Goal: Find specific page/section: Find specific page/section

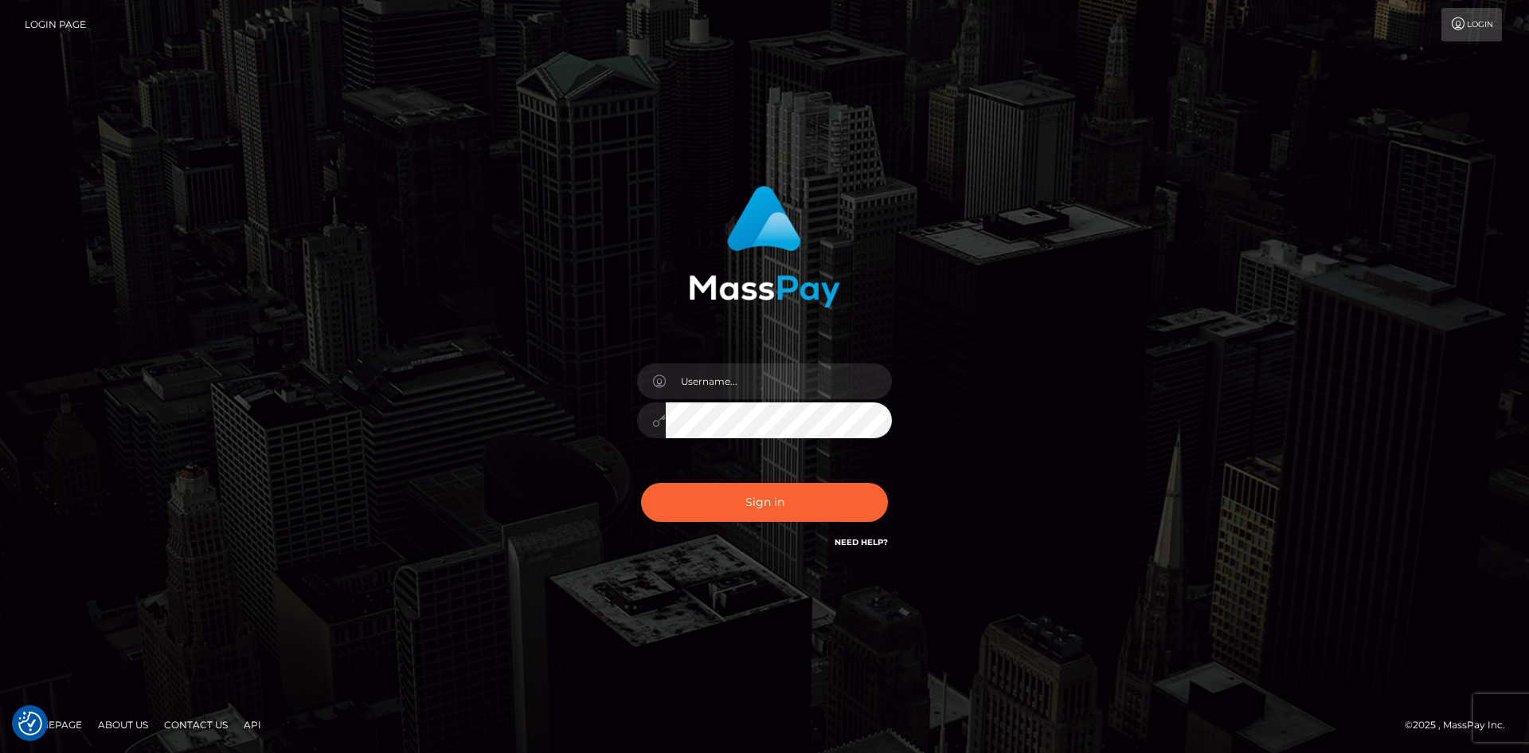
click at [766, 384] on input "text" at bounding box center [779, 381] width 226 height 36
type input "faisal_uplift"
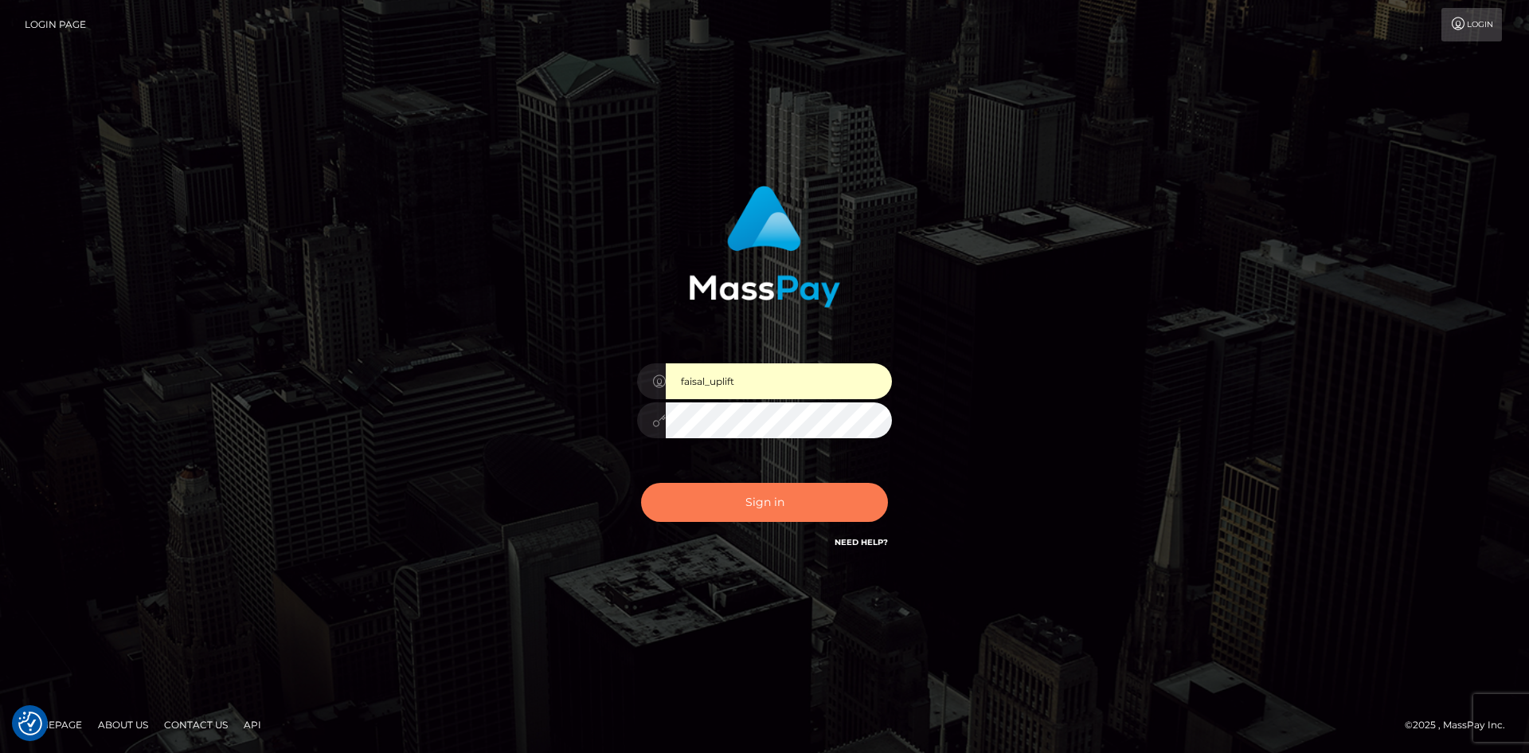
click at [767, 509] on button "Sign in" at bounding box center [764, 502] width 247 height 39
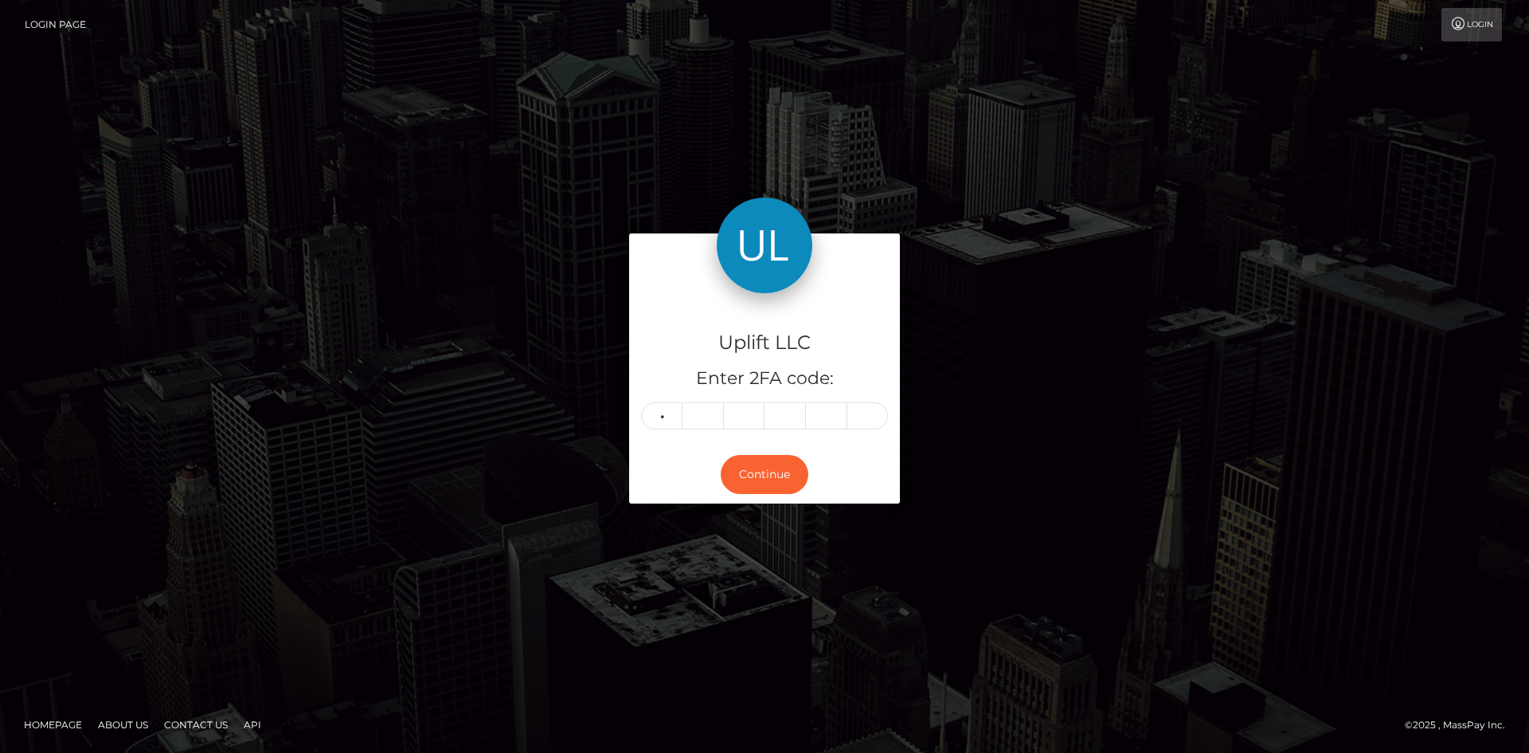
type input "3"
type input "7"
type input "8"
type input "1"
type input "6"
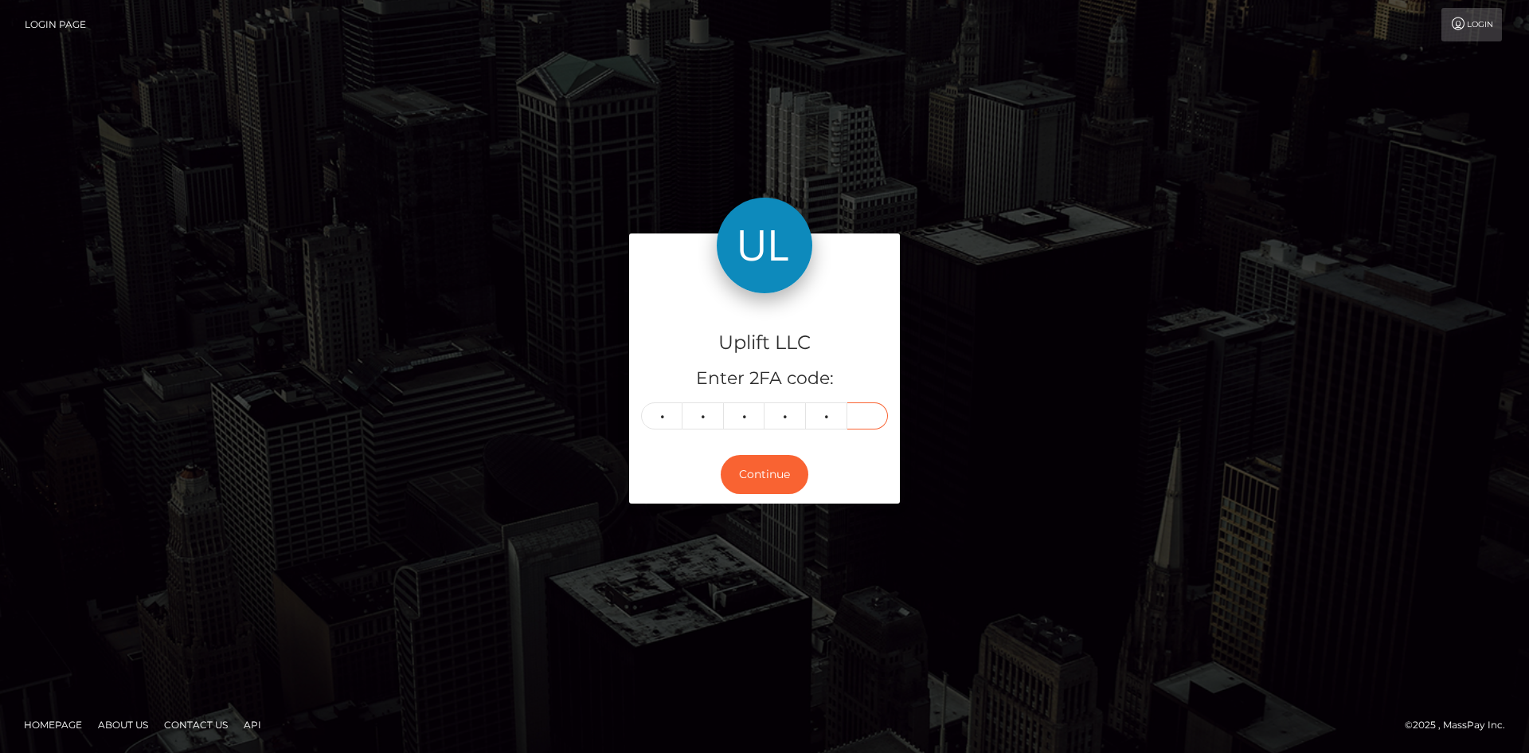
type input "3"
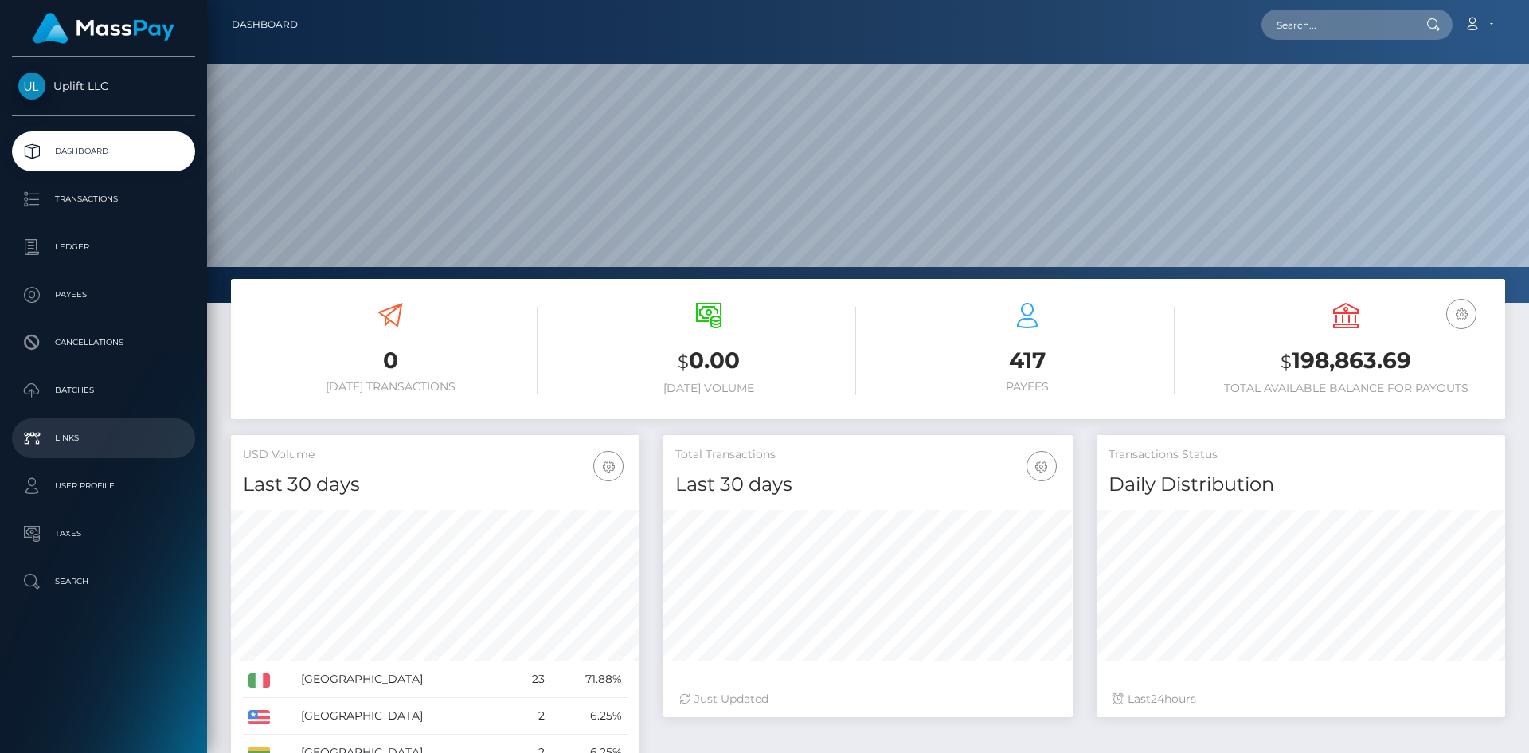
scroll to position [283, 409]
click at [88, 392] on p "Batches" at bounding box center [103, 390] width 170 height 24
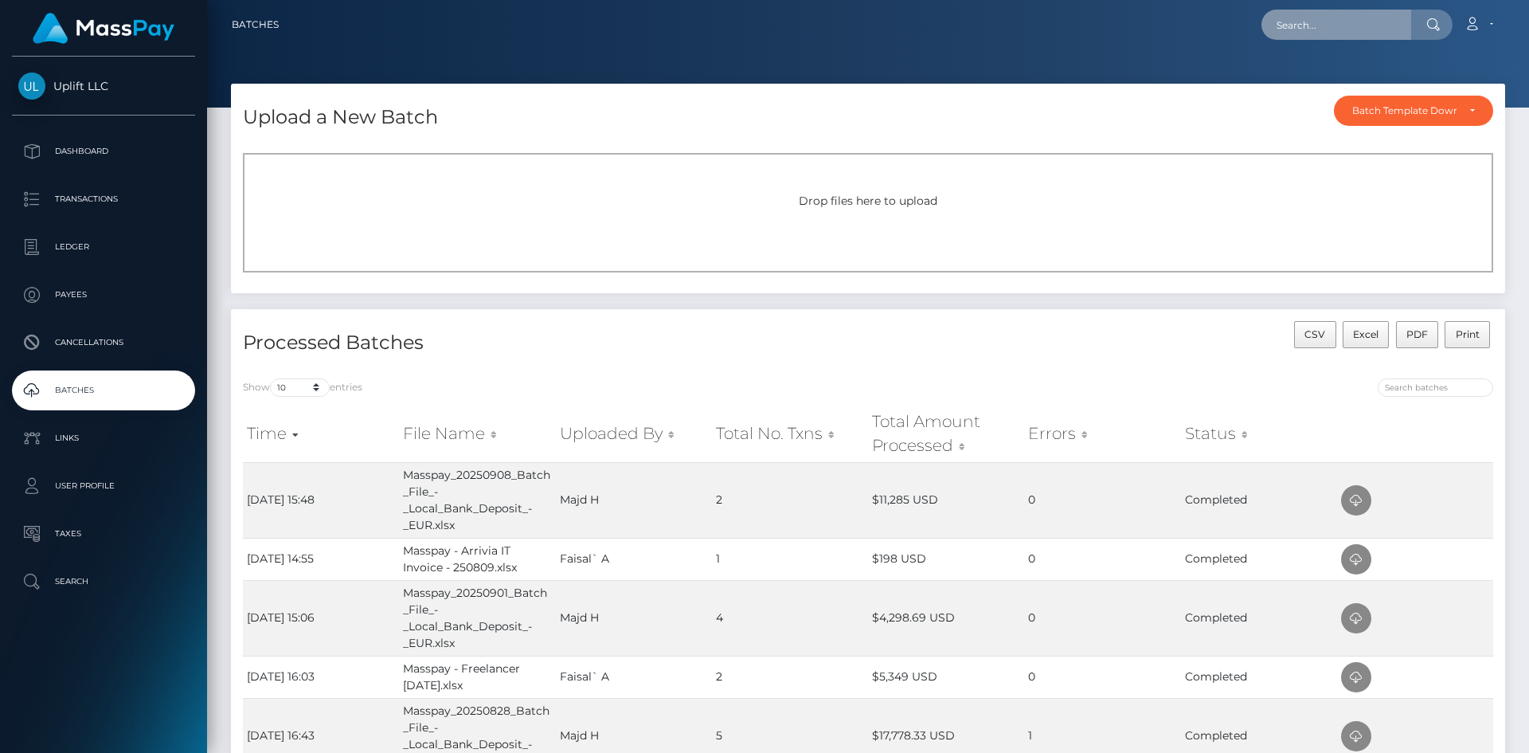
click at [1330, 28] on input "text" at bounding box center [1337, 25] width 150 height 30
type input "arrivia"
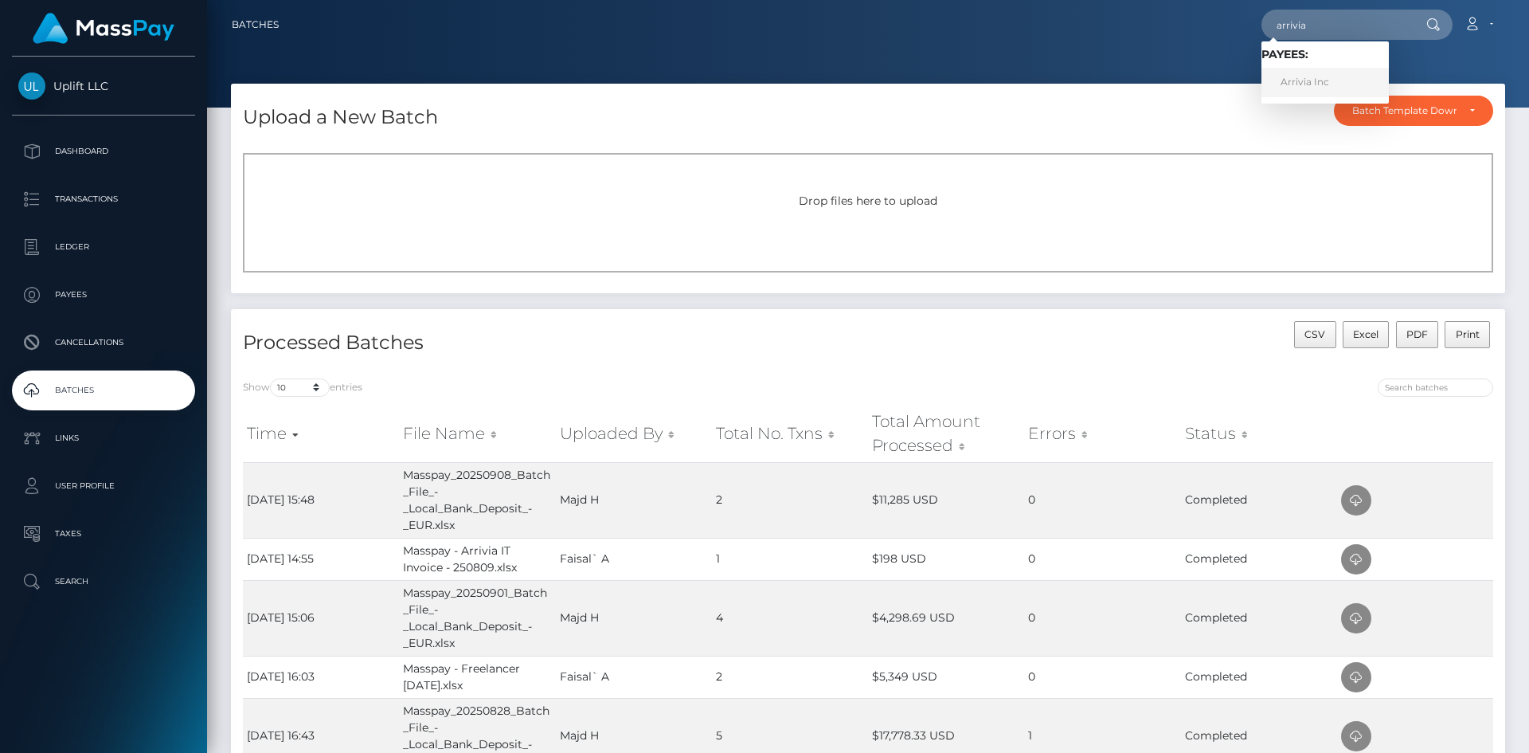
click at [1312, 76] on link "Arrivia Inc" at bounding box center [1325, 82] width 127 height 29
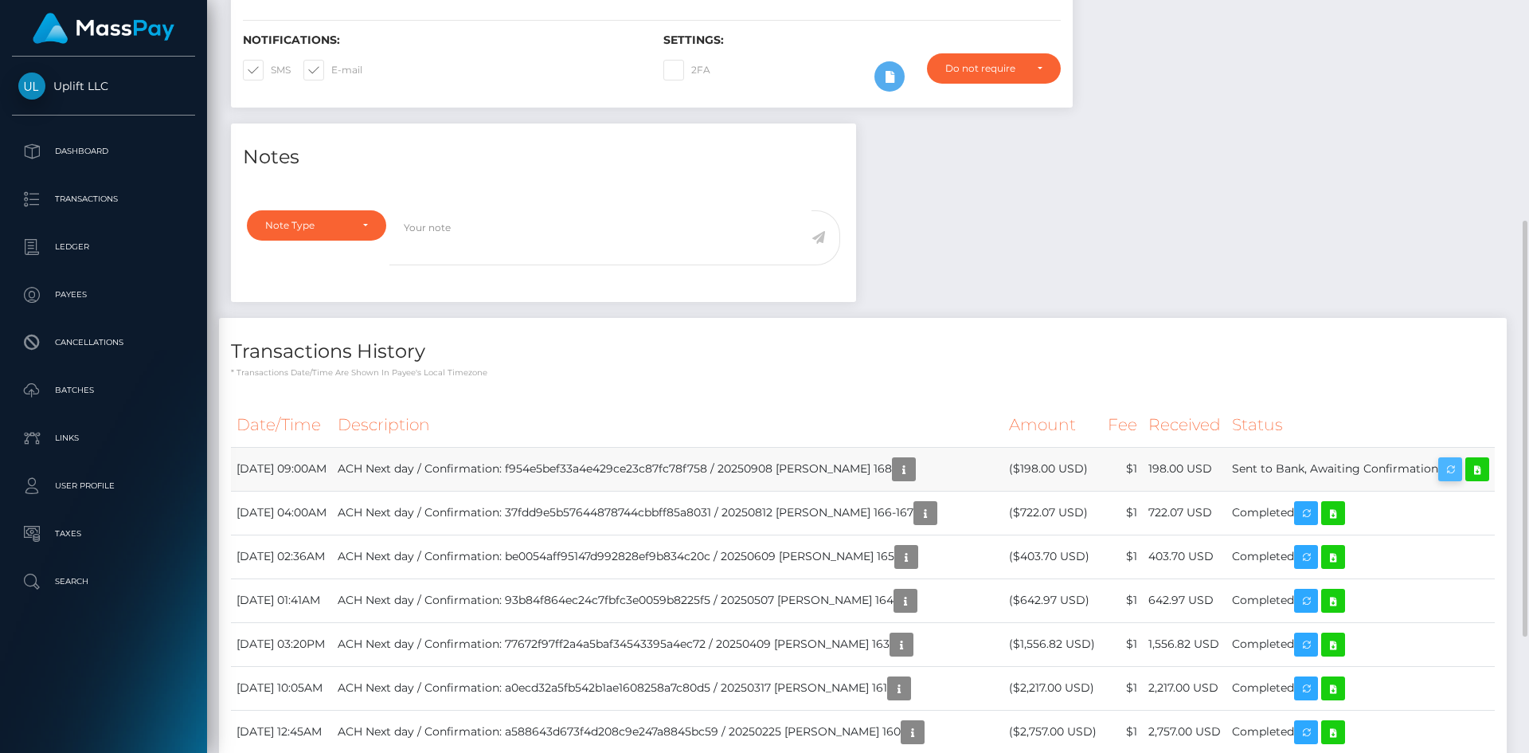
scroll to position [191, 409]
click at [1473, 460] on icon at bounding box center [1477, 470] width 19 height 20
